Goal: Task Accomplishment & Management: Manage account settings

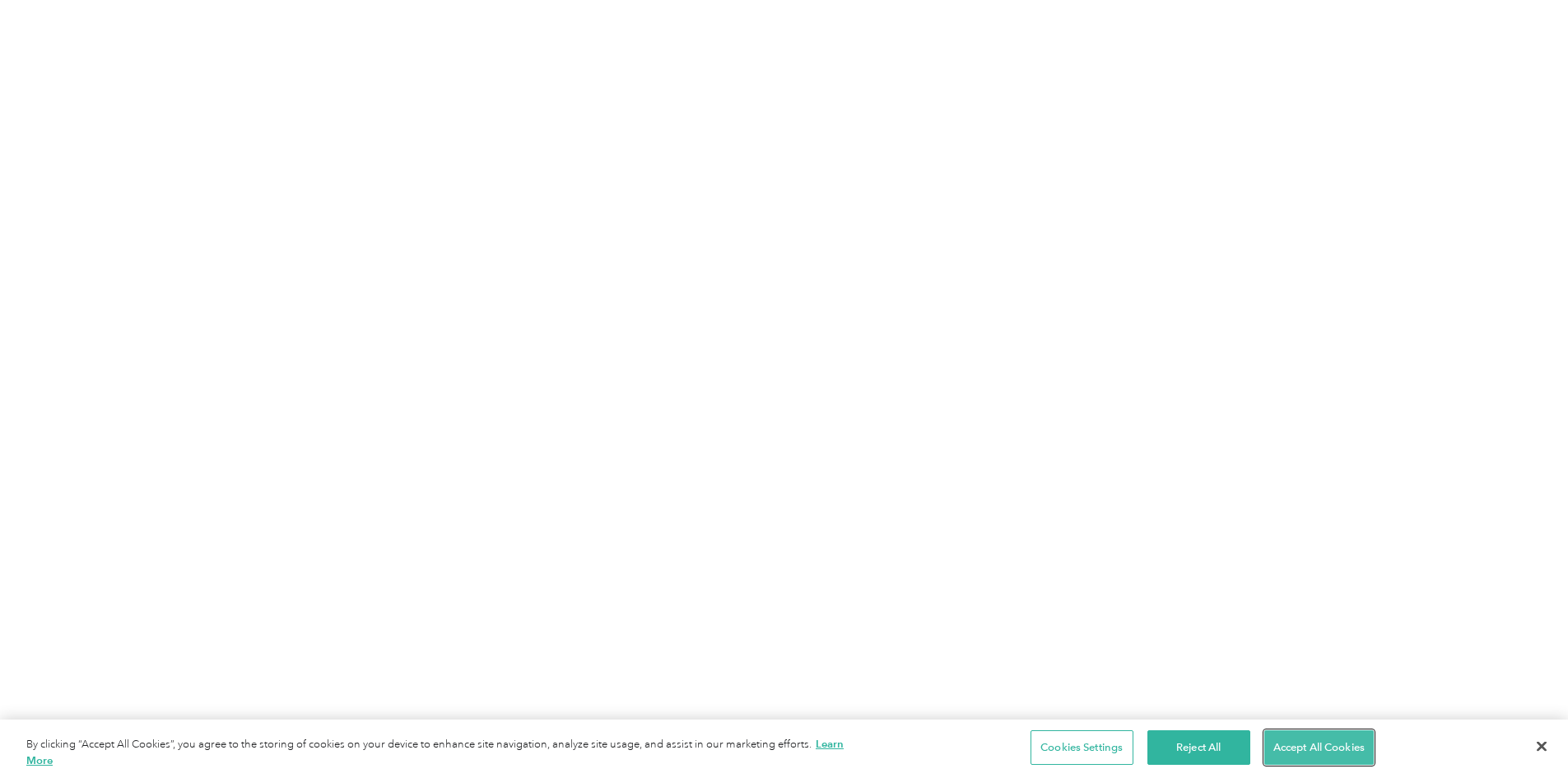
click at [1329, 742] on button "Accept All Cookies" at bounding box center [1319, 747] width 110 height 35
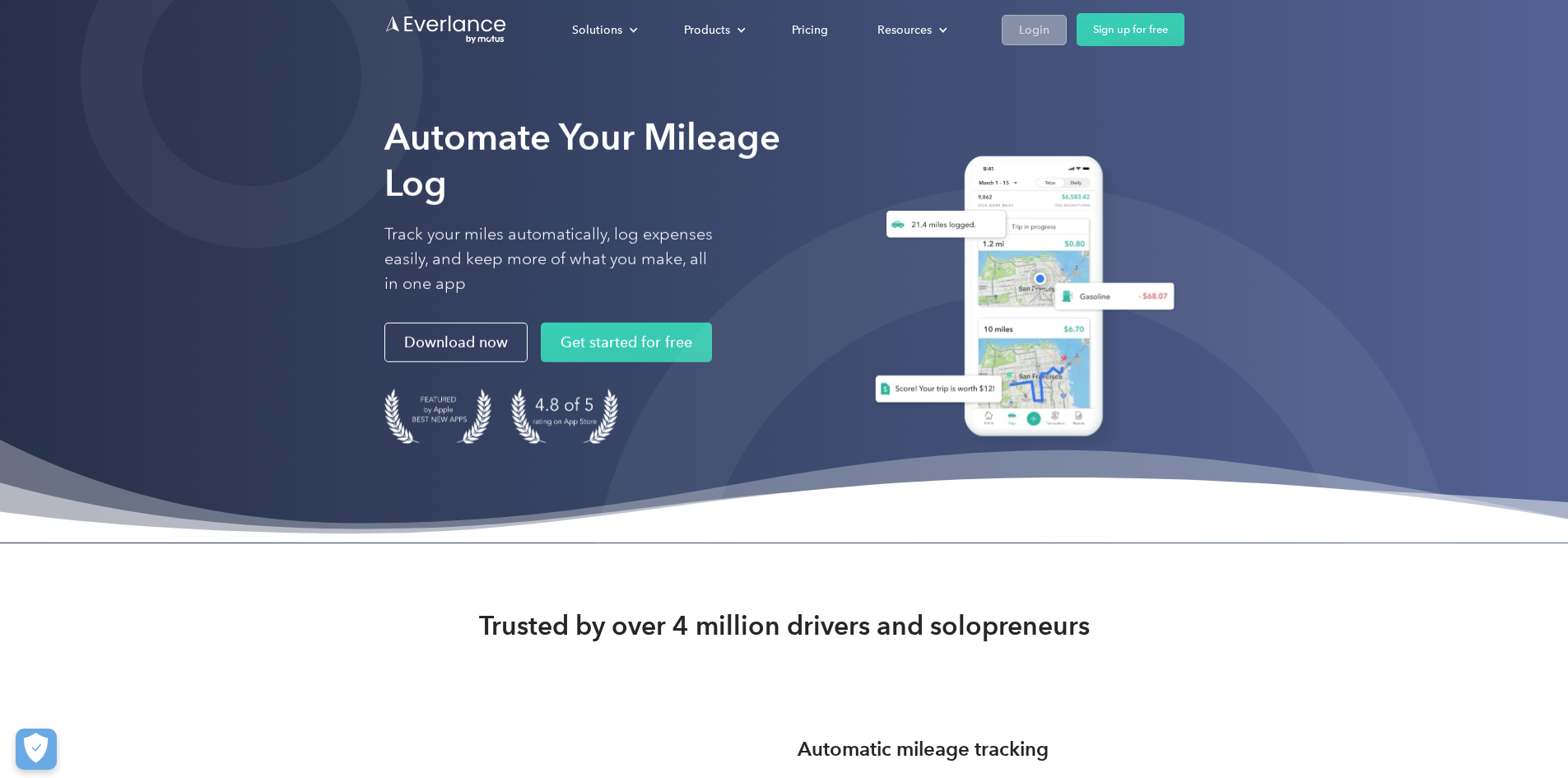
click at [1049, 32] on div "Login" at bounding box center [1034, 30] width 30 height 21
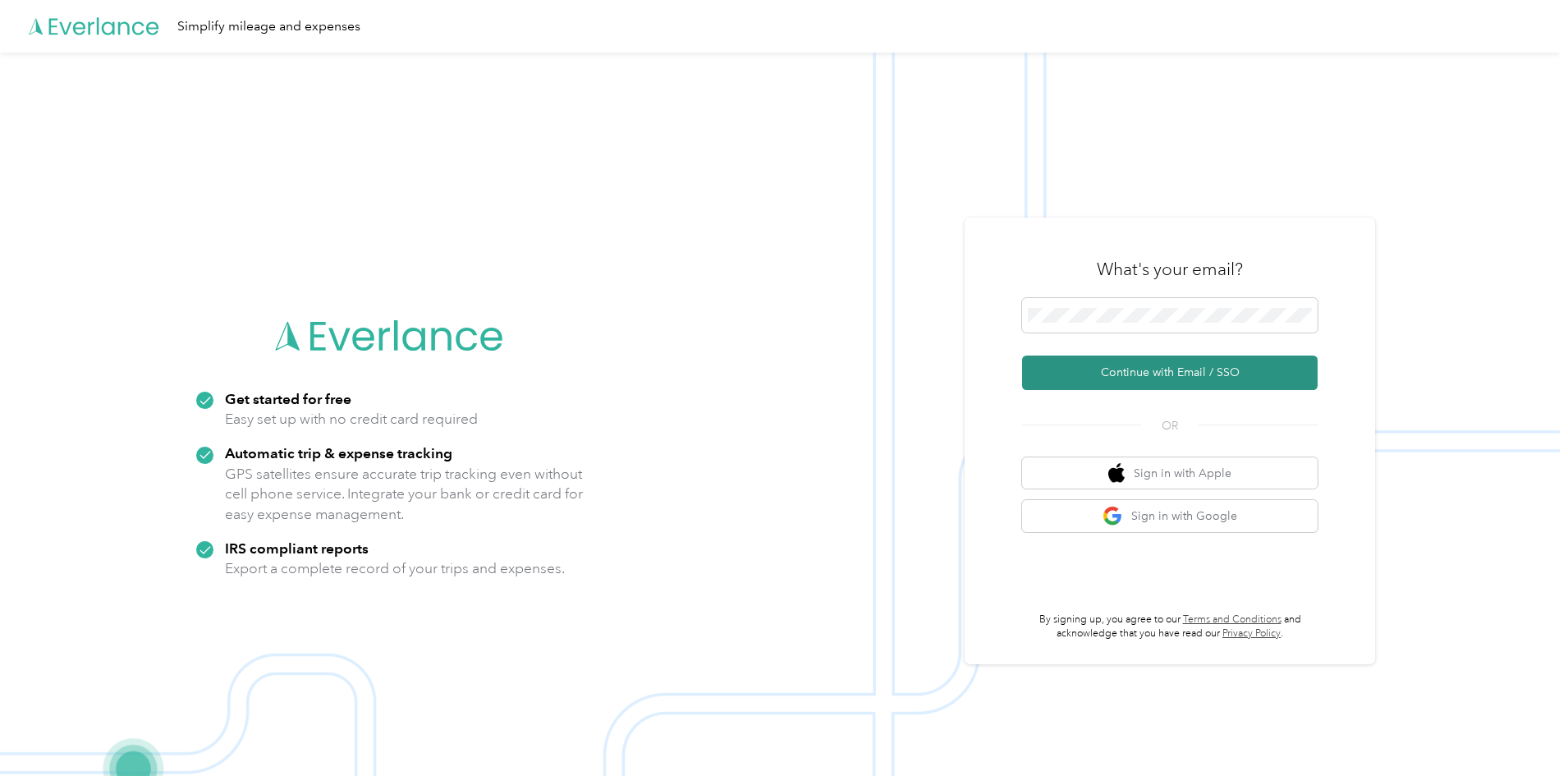
click at [1216, 382] on button "Continue with Email / SSO" at bounding box center [1169, 372] width 295 height 35
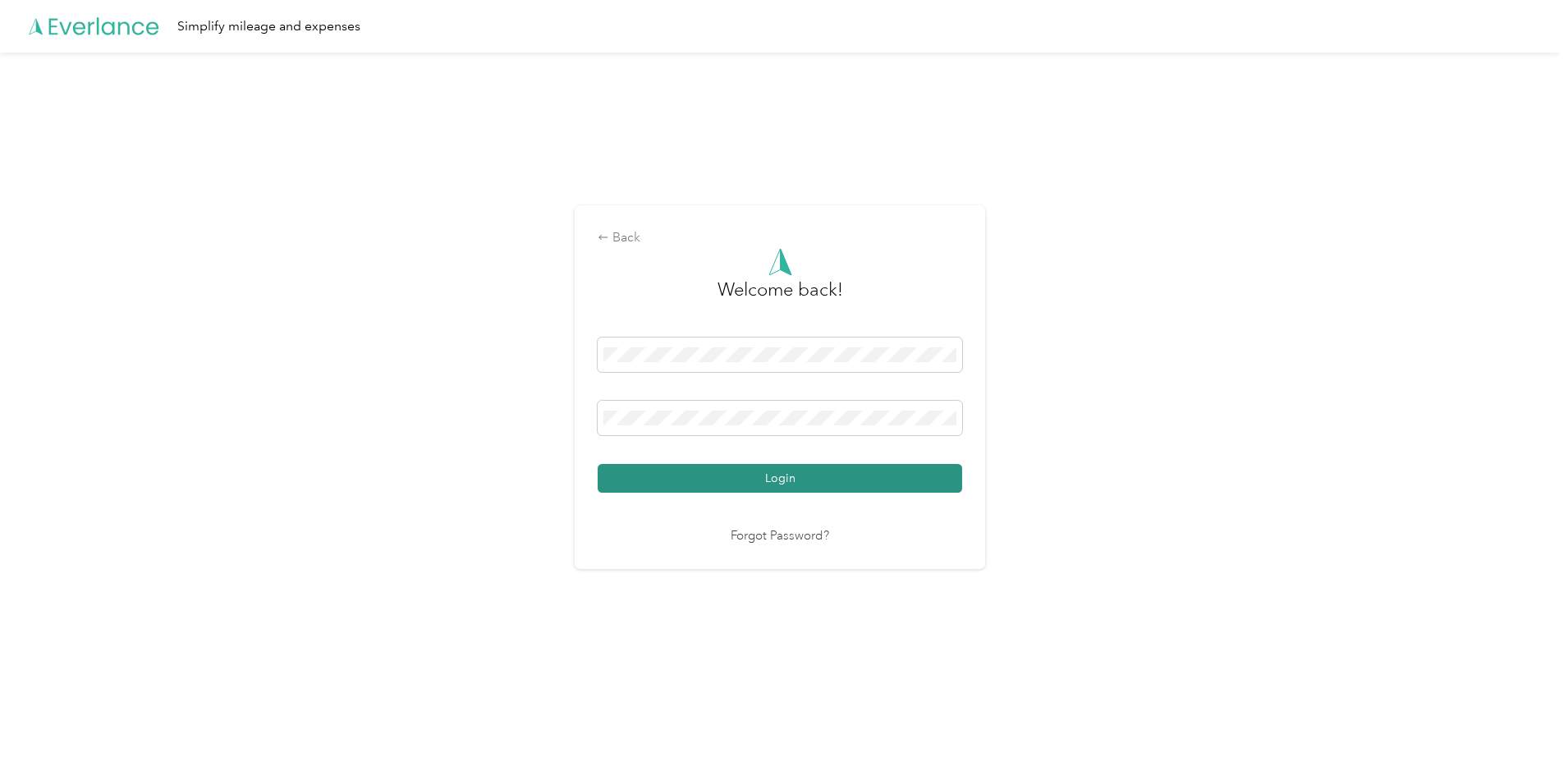
click at [717, 474] on button "Login" at bounding box center [780, 478] width 365 height 28
